Goal: Find specific page/section: Find specific page/section

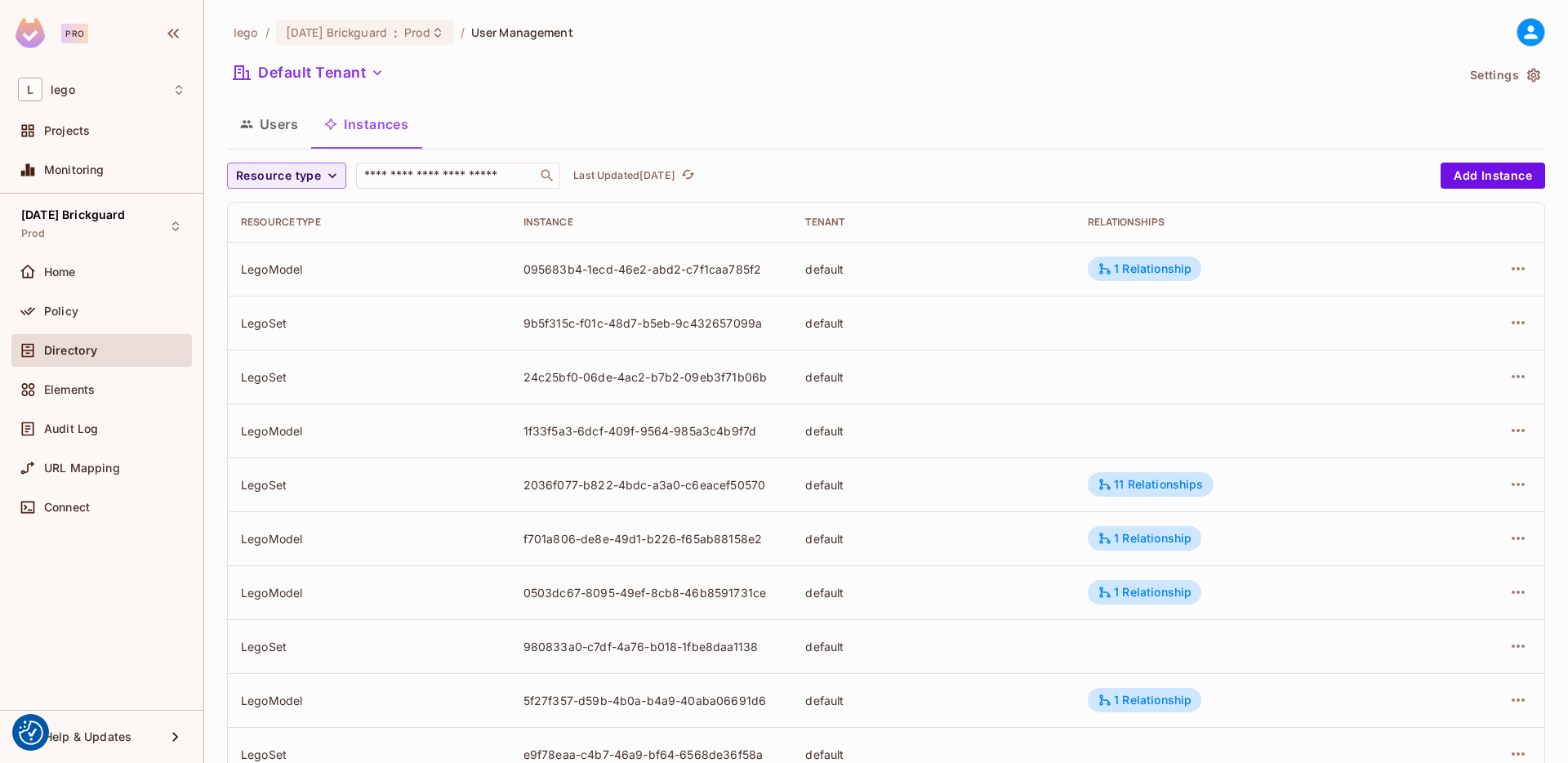
scroll to position [378, 0]
click at [257, 125] on button "Users" at bounding box center [268, 125] width 85 height 41
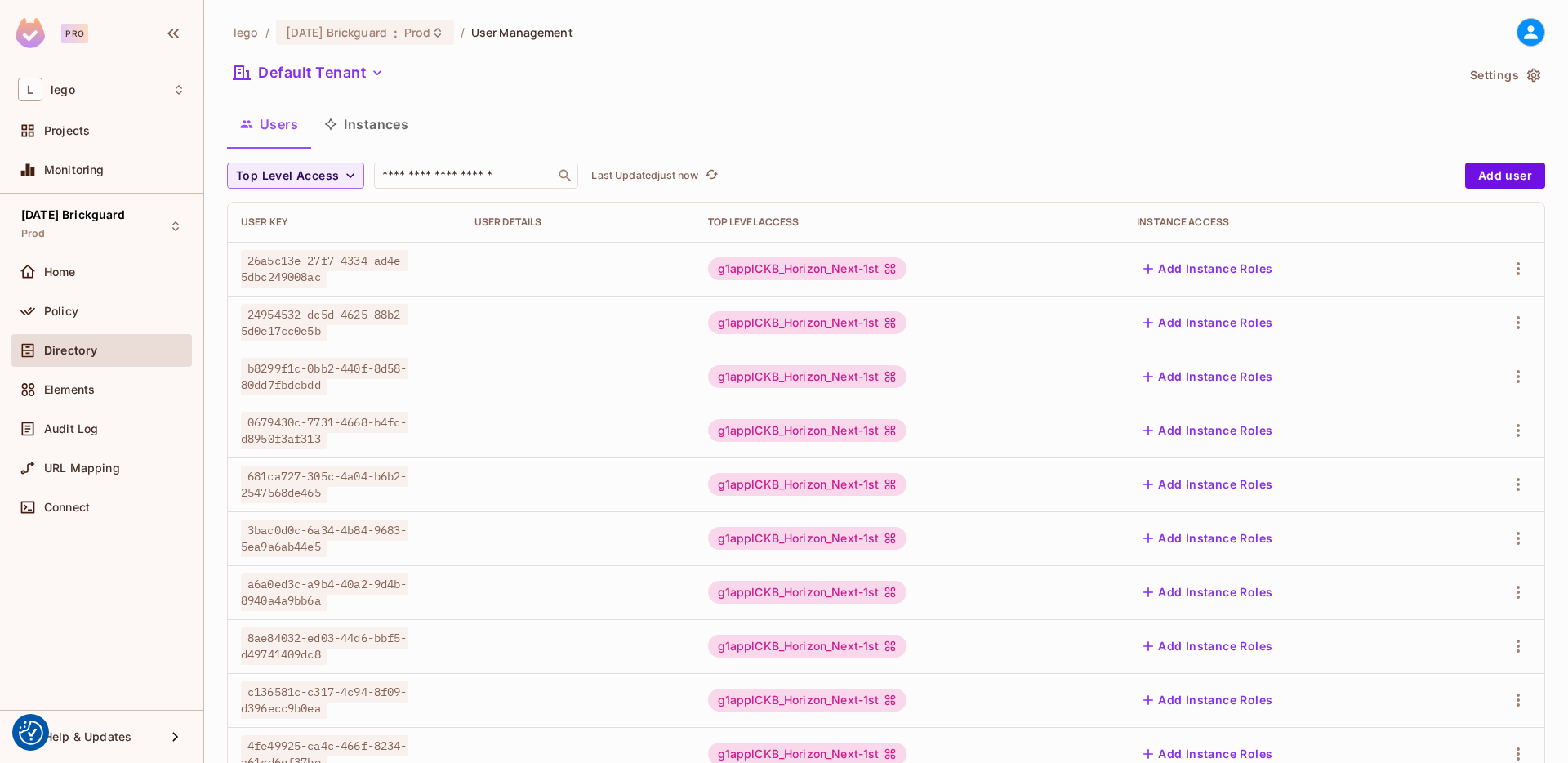
click at [329, 125] on icon "button" at bounding box center [331, 125] width 12 height 12
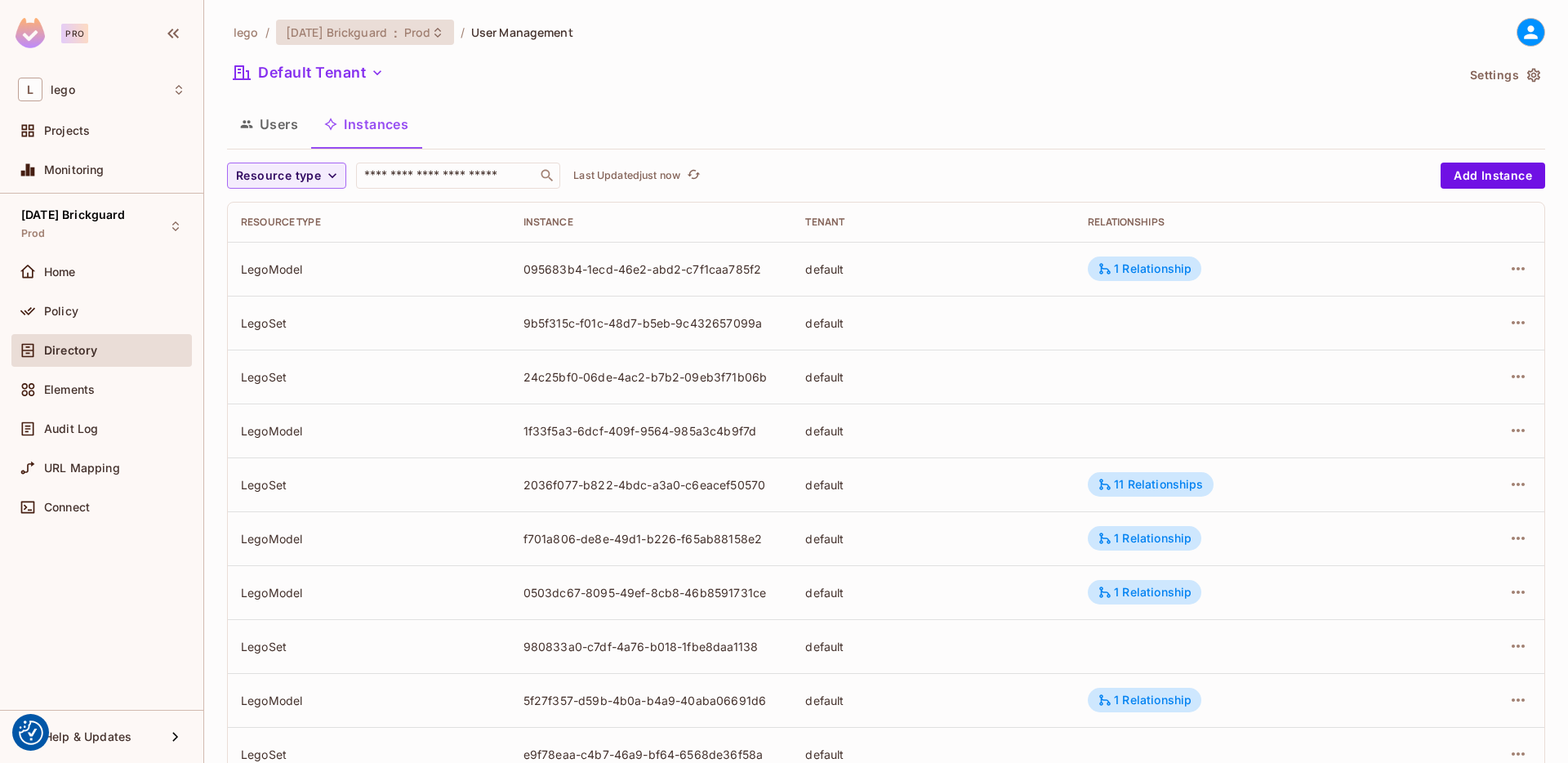
click at [336, 30] on span "[DATE] Brickguard" at bounding box center [336, 32] width 101 height 16
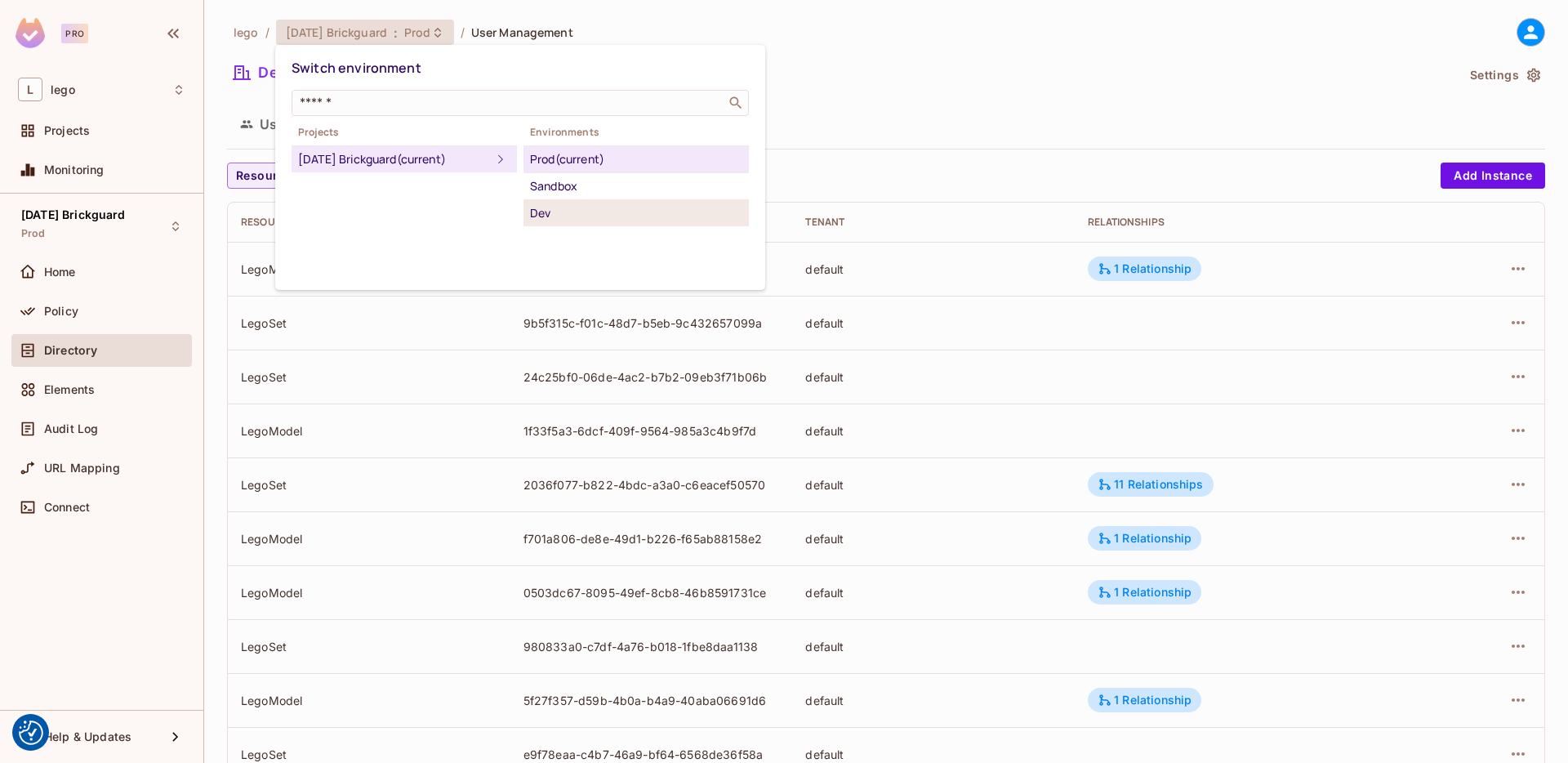
click at [536, 216] on div "Dev" at bounding box center [636, 213] width 213 height 20
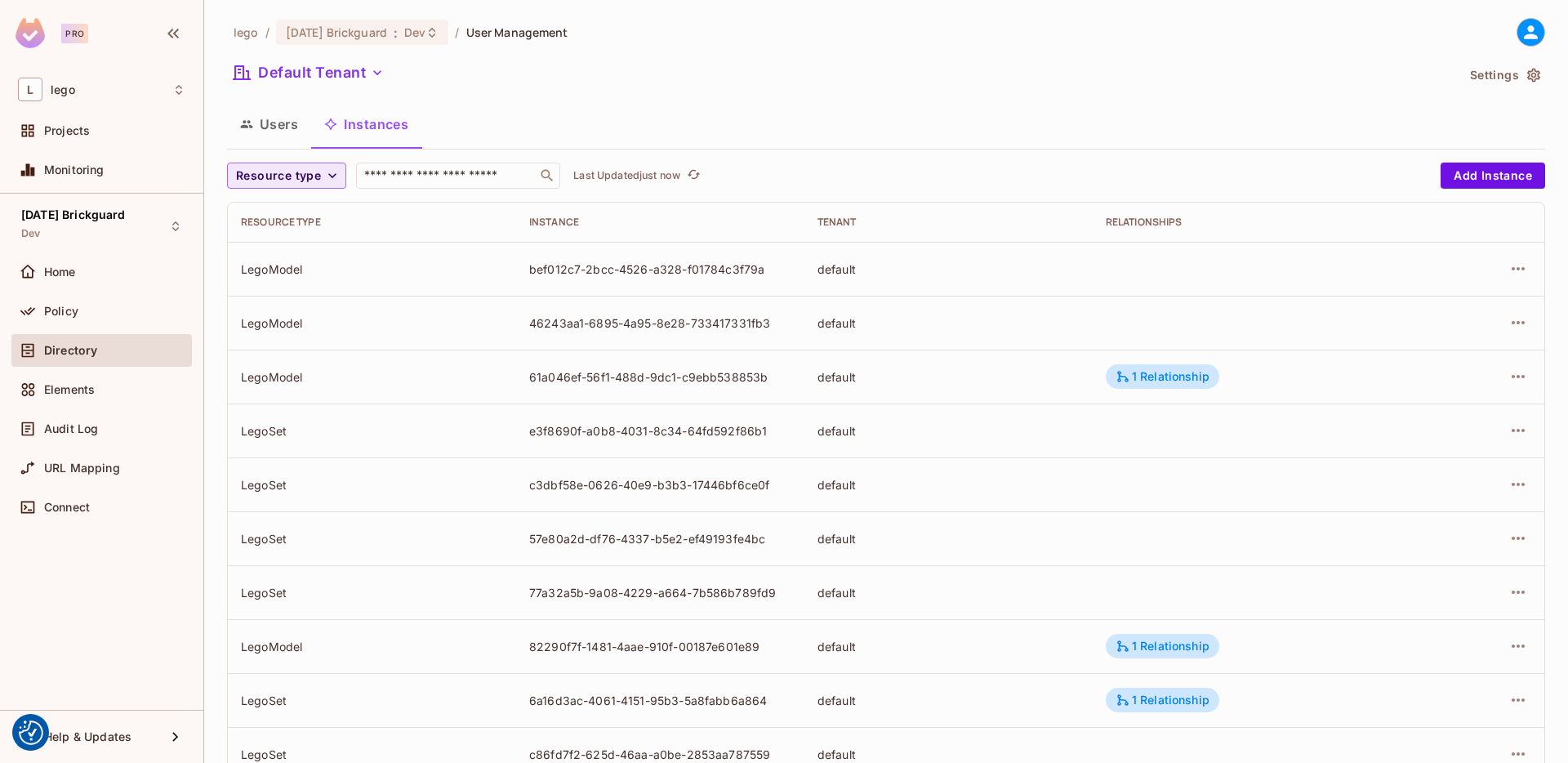
click at [308, 174] on span "Resource type" at bounding box center [278, 177] width 85 height 20
click at [290, 249] on span "LegoSet" at bounding box center [276, 248] width 71 height 16
click at [308, 177] on span "Resource type" at bounding box center [278, 177] width 85 height 20
click at [284, 215] on span "LegoModel" at bounding box center [276, 213] width 71 height 16
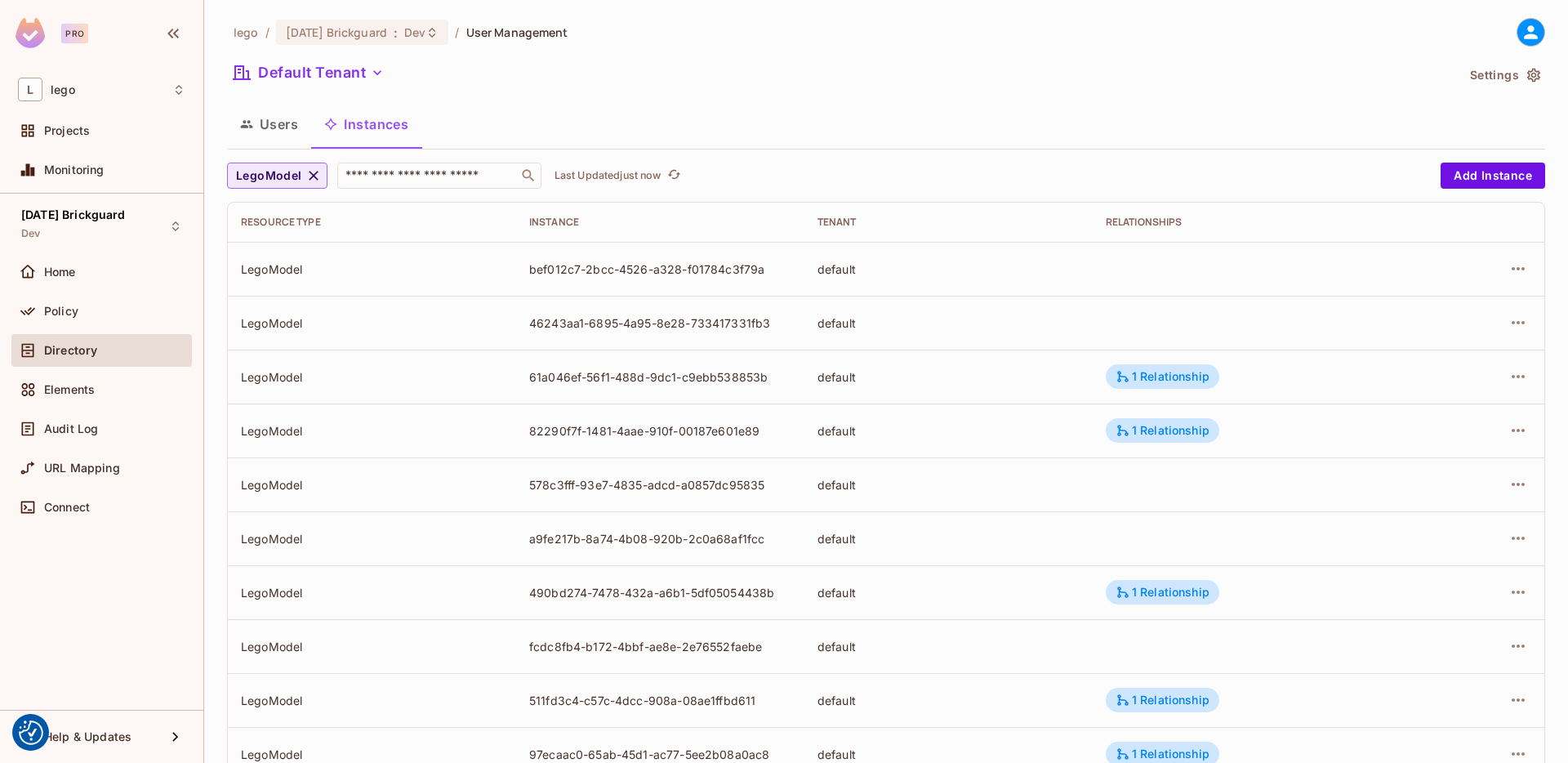
click at [307, 164] on button "LegoModel" at bounding box center [277, 176] width 100 height 26
click at [289, 254] on span "LegoSet" at bounding box center [286, 252] width 91 height 16
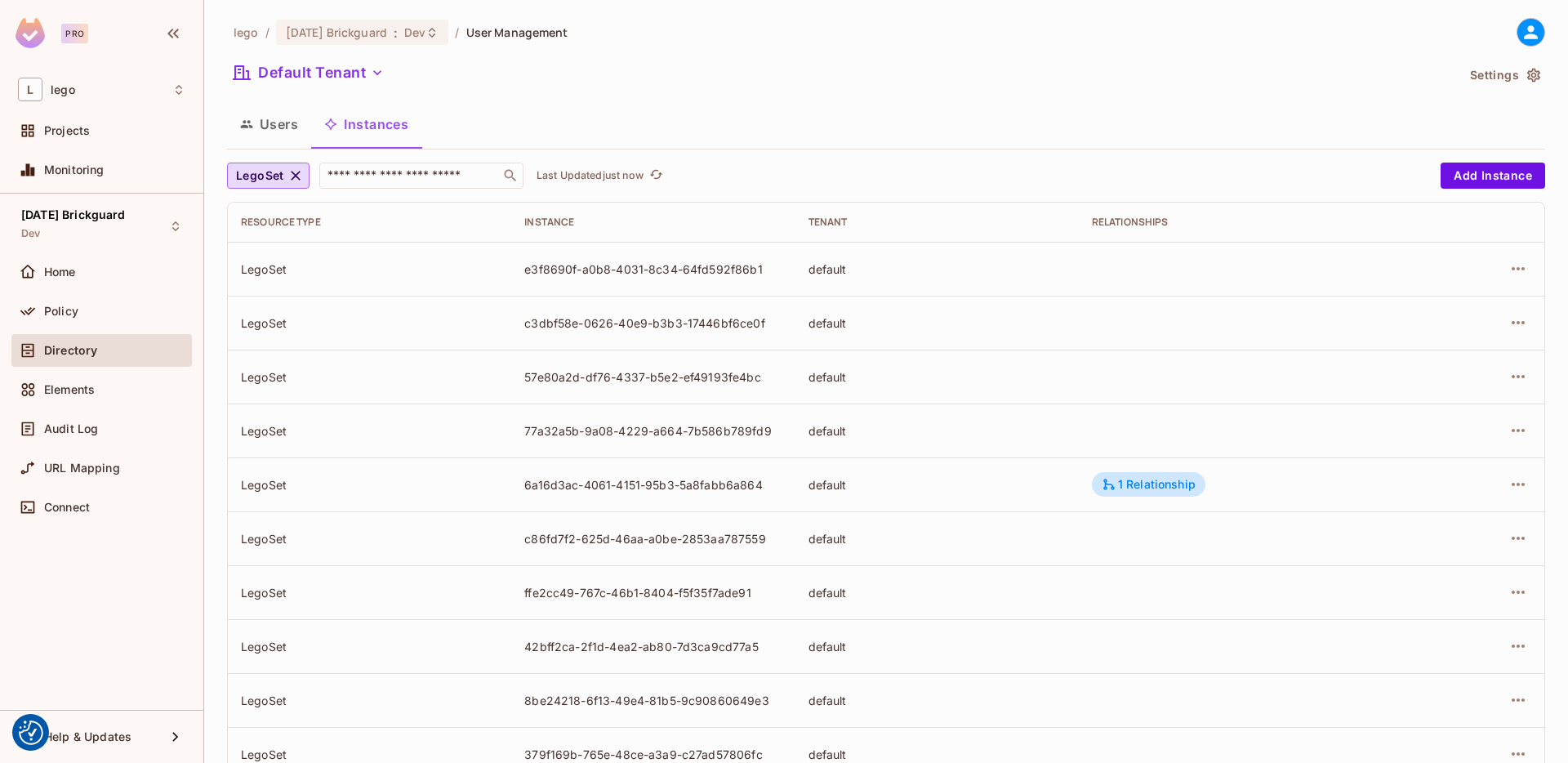
scroll to position [378, 0]
